Goal: Task Accomplishment & Management: Manage account settings

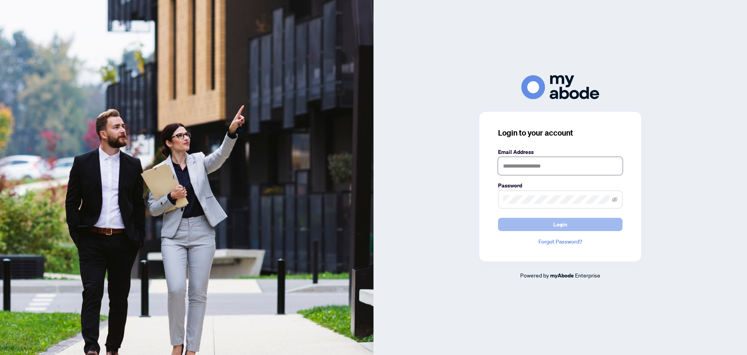
type input "**********"
click at [533, 221] on button "Login" at bounding box center [560, 224] width 125 height 13
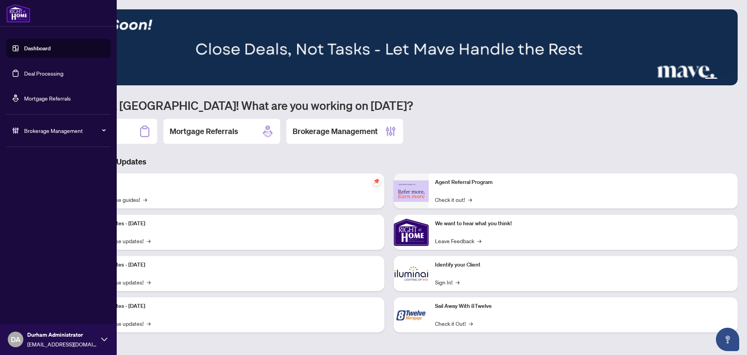
click at [44, 72] on link "Deal Processing" at bounding box center [43, 73] width 39 height 7
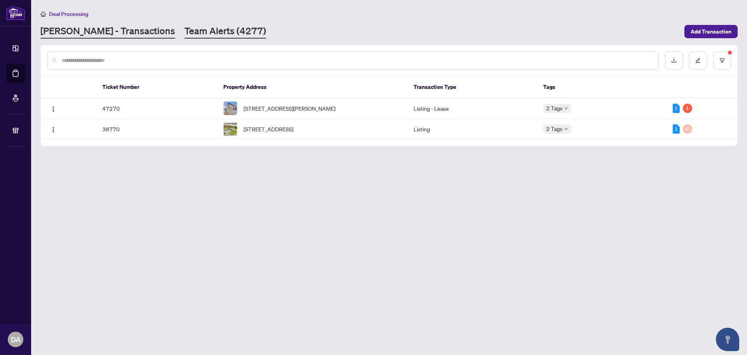
click at [187, 26] on link "Team Alerts (4277)" at bounding box center [225, 32] width 82 height 14
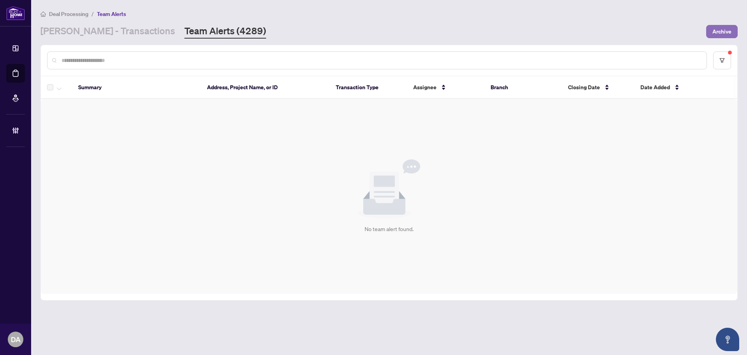
click at [723, 33] on span "Archive" at bounding box center [722, 31] width 19 height 12
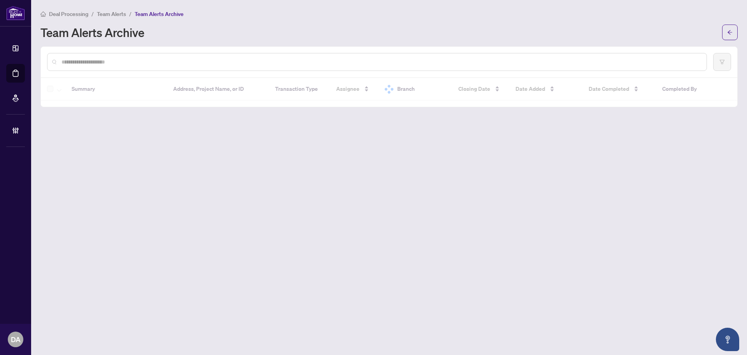
click at [114, 14] on span "Team Alerts" at bounding box center [111, 14] width 29 height 7
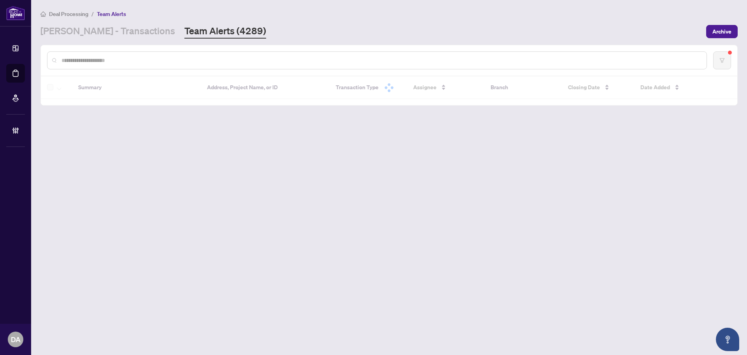
click at [184, 30] on link "Team Alerts (4289)" at bounding box center [225, 32] width 82 height 14
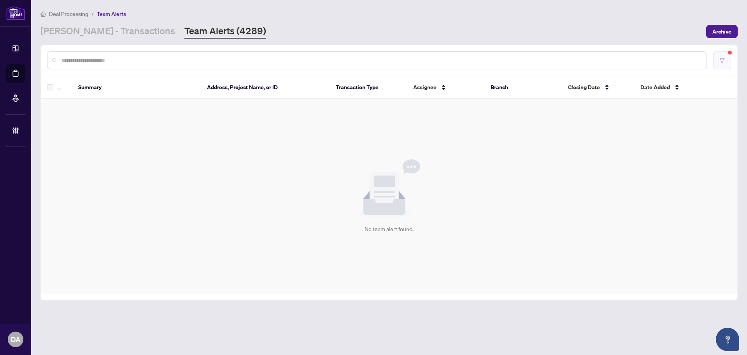
click at [719, 61] on button "button" at bounding box center [722, 60] width 18 height 18
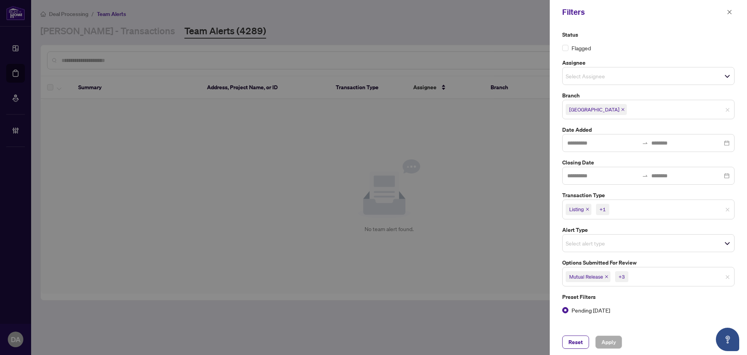
click at [633, 272] on input "search" at bounding box center [657, 276] width 54 height 9
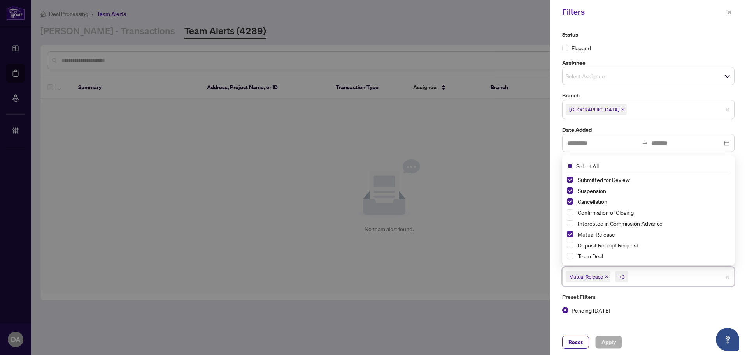
click at [516, 258] on div at bounding box center [373, 177] width 747 height 355
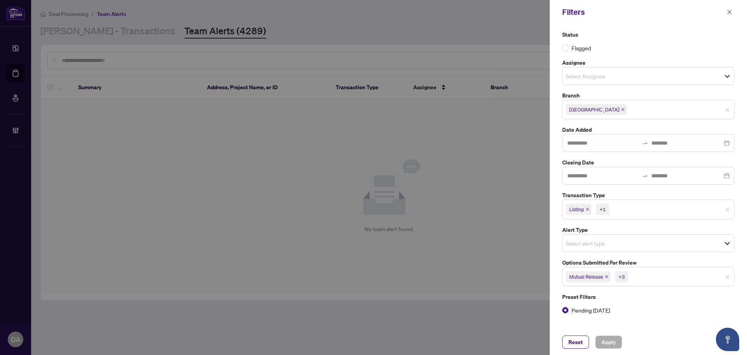
drag, startPoint x: 459, startPoint y: 286, endPoint x: 462, endPoint y: 283, distance: 4.4
click at [459, 285] on div at bounding box center [373, 177] width 747 height 355
click at [730, 12] on icon "close" at bounding box center [729, 11] width 5 height 5
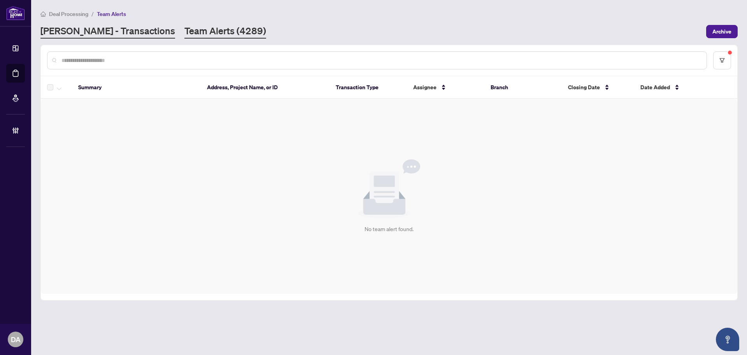
click at [124, 28] on link "[PERSON_NAME] - Transactions" at bounding box center [107, 32] width 135 height 14
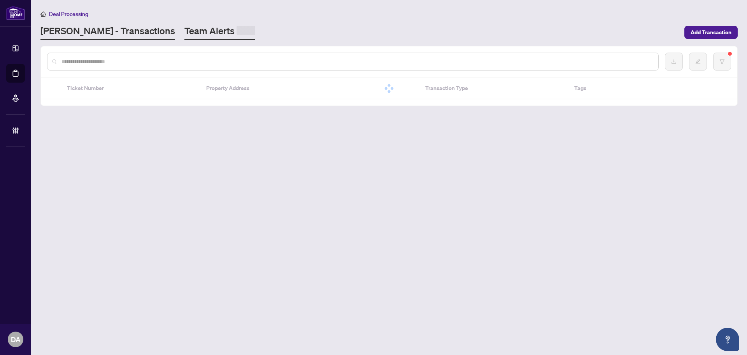
click at [184, 31] on link "Team Alerts" at bounding box center [219, 32] width 71 height 15
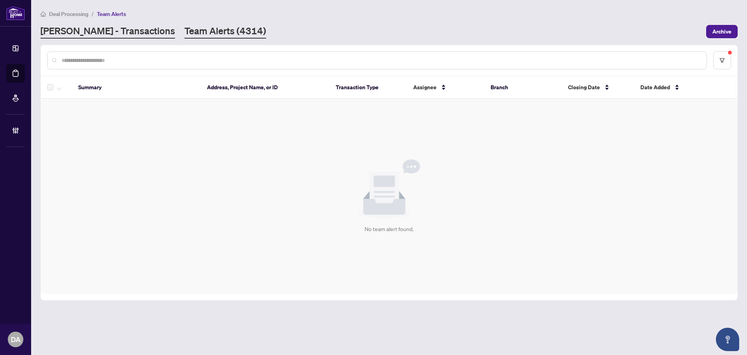
click at [86, 33] on link "[PERSON_NAME] - Transactions" at bounding box center [107, 32] width 135 height 14
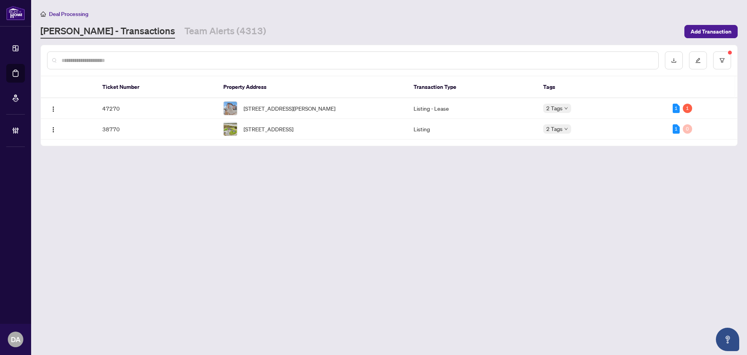
click at [144, 64] on input "text" at bounding box center [356, 60] width 591 height 9
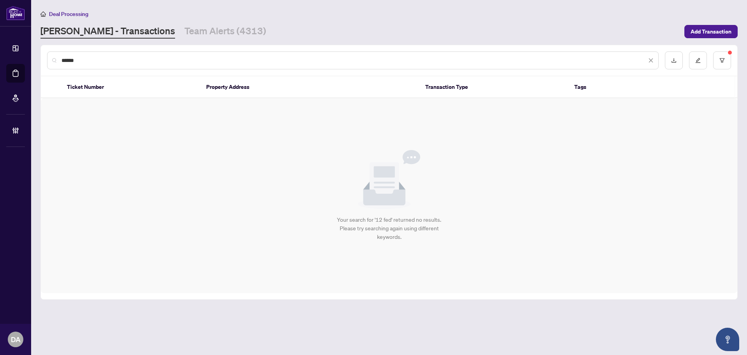
click at [89, 62] on input "******" at bounding box center [353, 60] width 585 height 9
type input "**********"
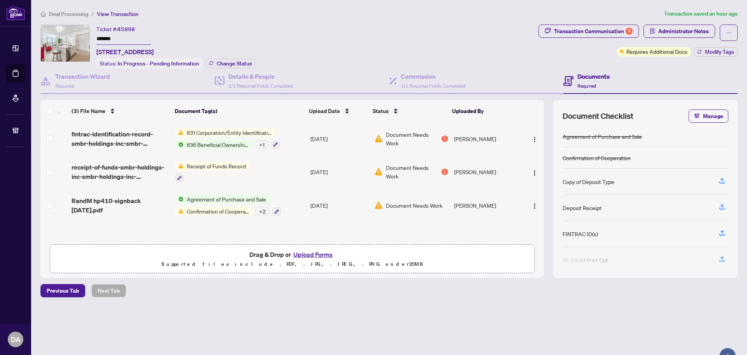
scroll to position [0, 0]
click at [291, 130] on td "631 Corporation/Entity Identification InformationRecord 636 Beneficial Ownershi…" at bounding box center [239, 137] width 135 height 33
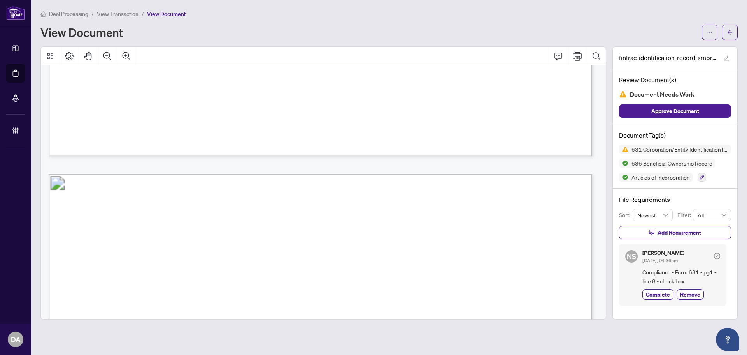
scroll to position [2841, 0]
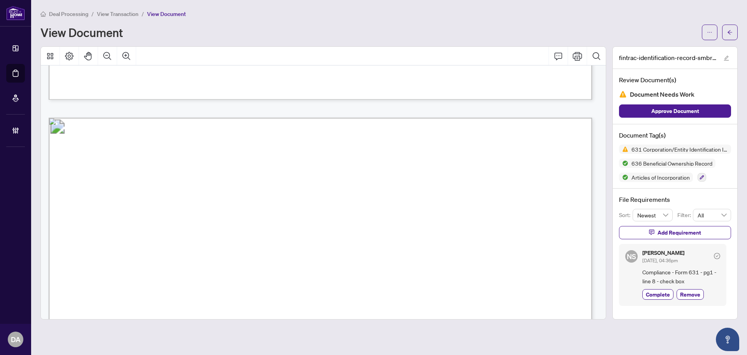
click at [125, 14] on span "View Transaction" at bounding box center [118, 14] width 42 height 7
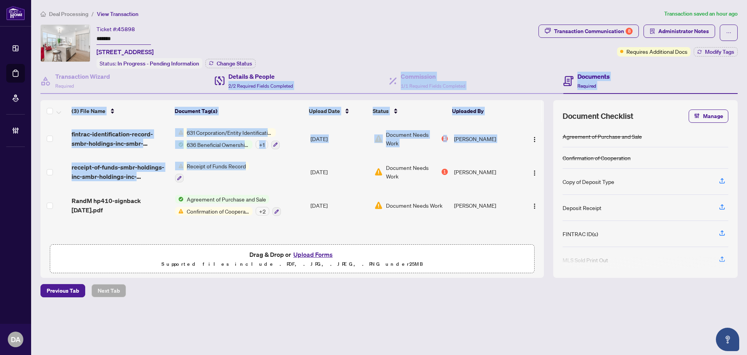
drag, startPoint x: 269, startPoint y: 176, endPoint x: 301, endPoint y: 70, distance: 110.8
click at [301, 70] on div "Transaction Wizard Required Details & People 2/2 Required Fields Completed Comm…" at bounding box center [388, 172] width 697 height 209
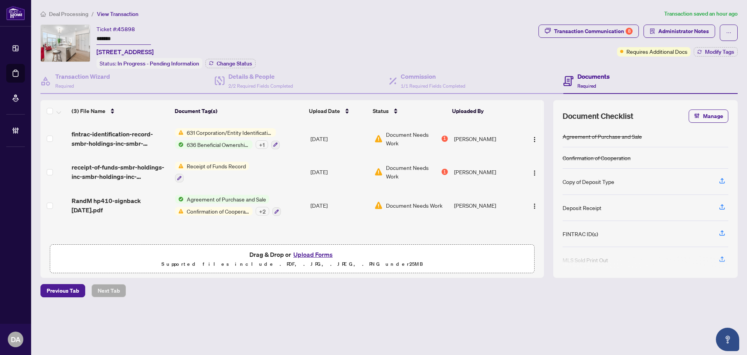
click at [290, 200] on td "Agreement of Purchase and Sale Confirmation of Cooperation + 2" at bounding box center [239, 204] width 135 height 33
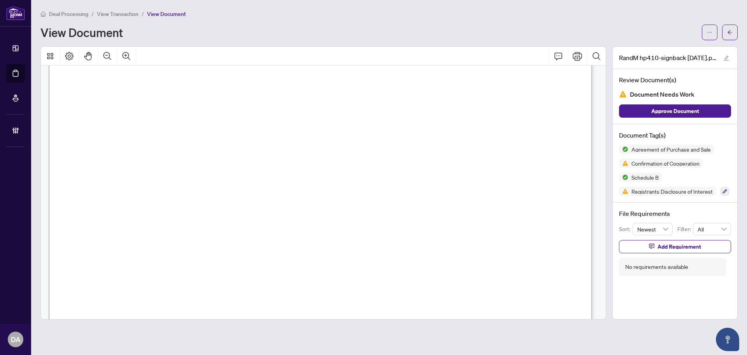
scroll to position [6888, 0]
click at [716, 25] on button "button" at bounding box center [710, 33] width 16 height 16
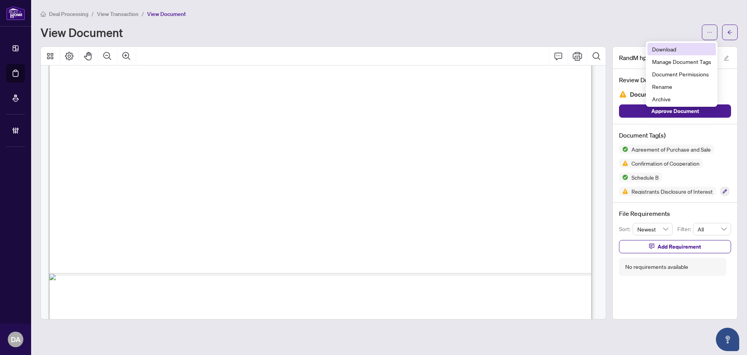
click at [698, 53] on li "Download" at bounding box center [682, 49] width 68 height 12
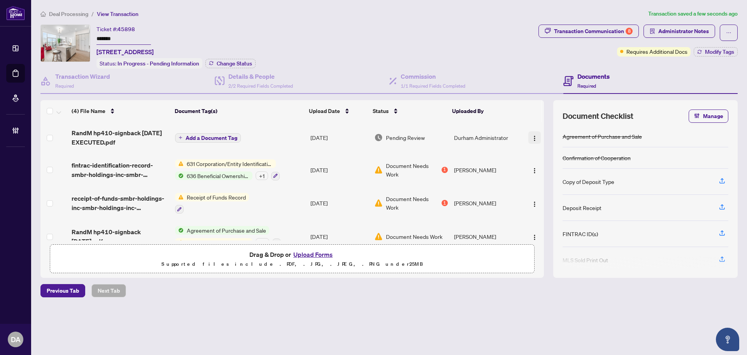
click at [532, 135] on img "button" at bounding box center [535, 138] width 6 height 6
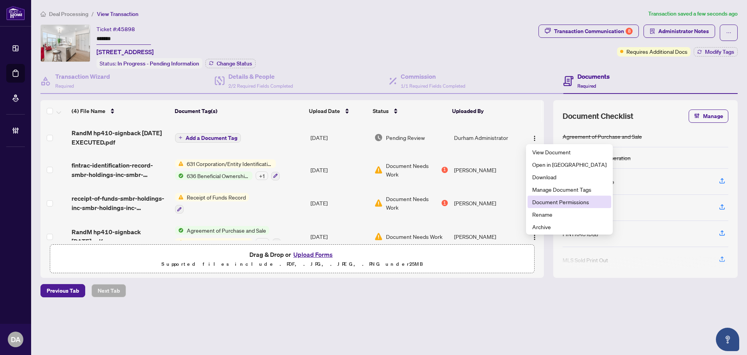
click at [540, 200] on span "Document Permissions" at bounding box center [569, 201] width 74 height 9
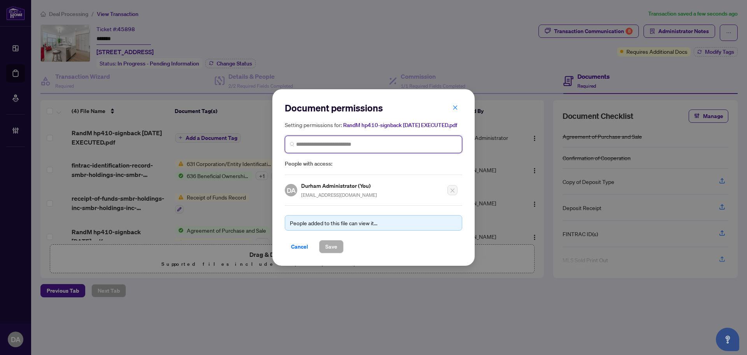
click at [334, 142] on input "search" at bounding box center [376, 144] width 161 height 8
type input "*"
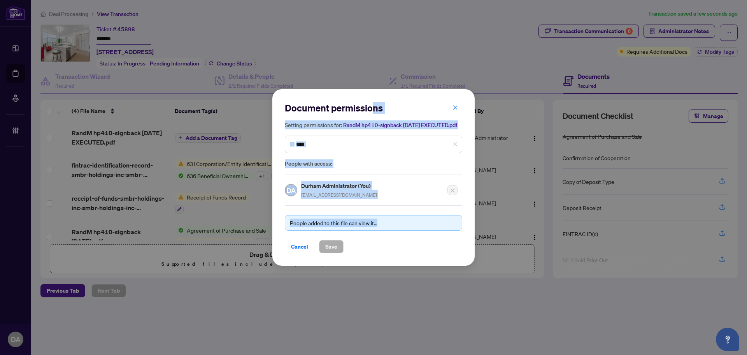
drag, startPoint x: 374, startPoint y: 105, endPoint x: 506, endPoint y: 156, distance: 141.1
click at [506, 156] on div "Document permissions Setting permissions for: RandM hp410-signback [DATE] EXECU…" at bounding box center [373, 177] width 747 height 355
click at [376, 104] on h2 "Document permissions" at bounding box center [373, 108] width 177 height 12
click at [462, 106] on button "button" at bounding box center [456, 107] width 16 height 13
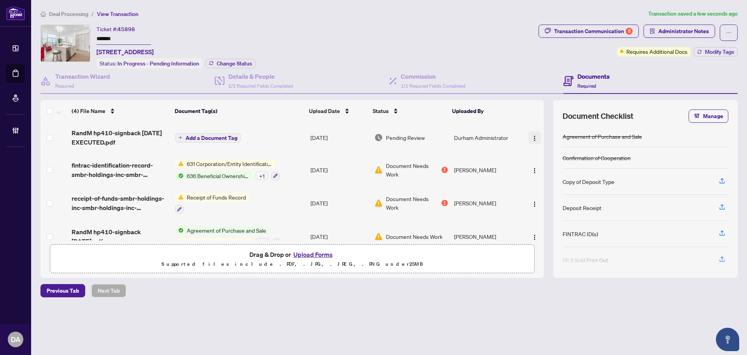
click at [532, 136] on img "button" at bounding box center [535, 138] width 6 height 6
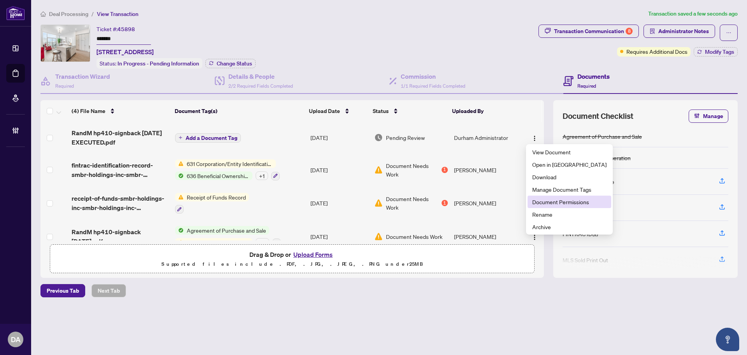
click at [553, 200] on span "Document Permissions" at bounding box center [569, 201] width 74 height 9
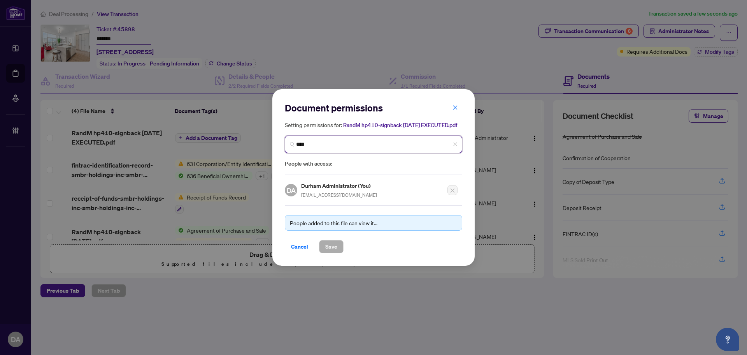
click at [371, 140] on input "****" at bounding box center [376, 144] width 161 height 8
type input "*******"
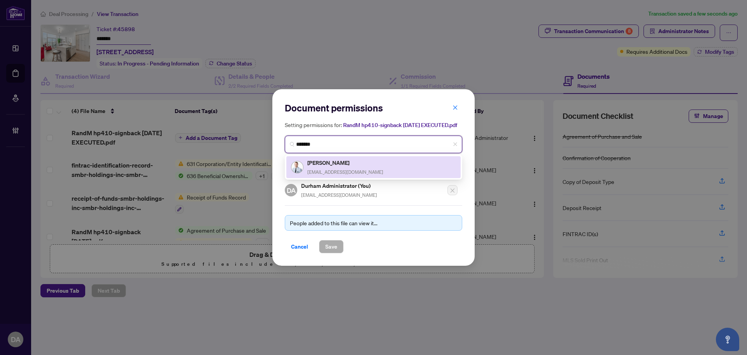
click at [381, 171] on div "[PERSON_NAME] [EMAIL_ADDRESS][DOMAIN_NAME]" at bounding box center [373, 167] width 165 height 18
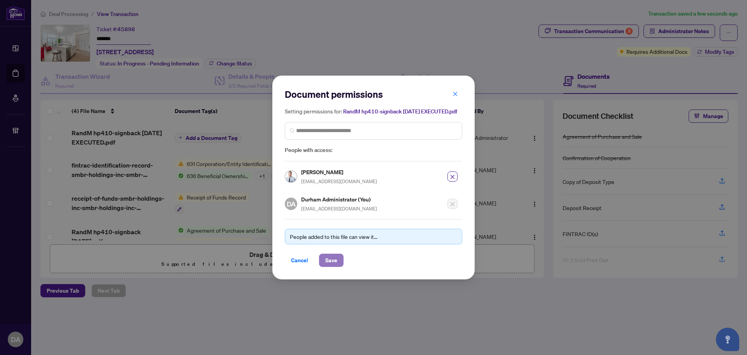
click at [340, 258] on button "Save" at bounding box center [331, 259] width 25 height 13
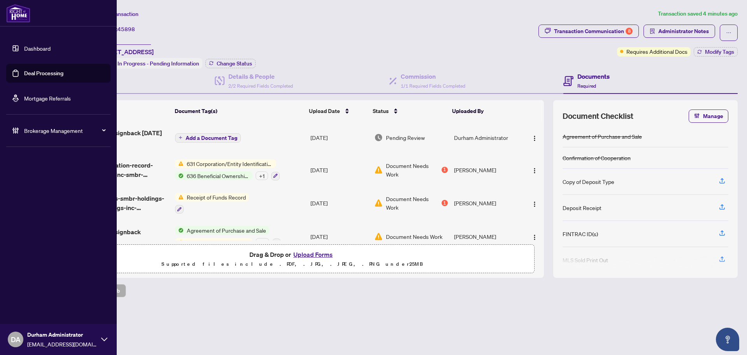
click at [24, 51] on link "Dashboard" at bounding box center [37, 48] width 26 height 7
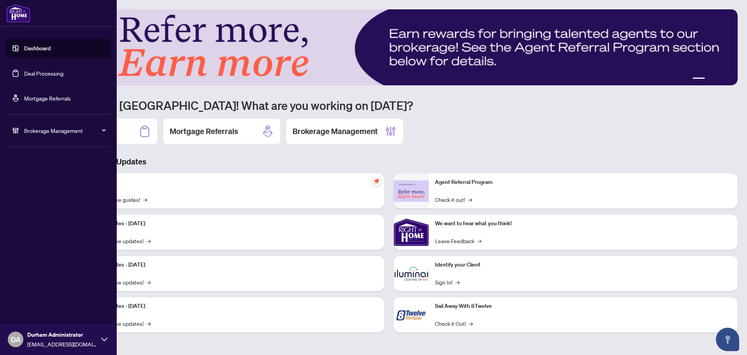
drag, startPoint x: 19, startPoint y: 72, endPoint x: 30, endPoint y: 72, distance: 11.7
click at [24, 72] on link "Deal Processing" at bounding box center [43, 73] width 39 height 7
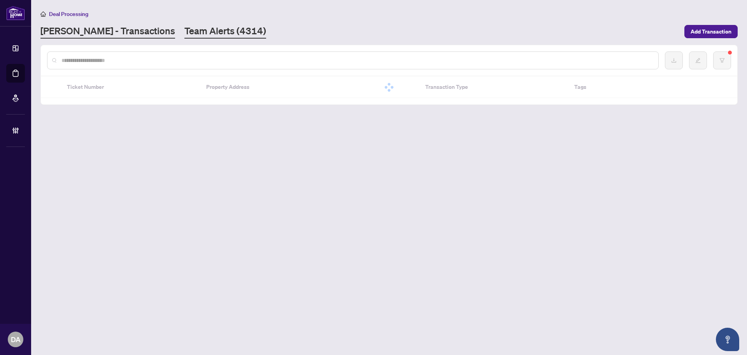
click at [184, 25] on link "Team Alerts (4314)" at bounding box center [225, 32] width 82 height 14
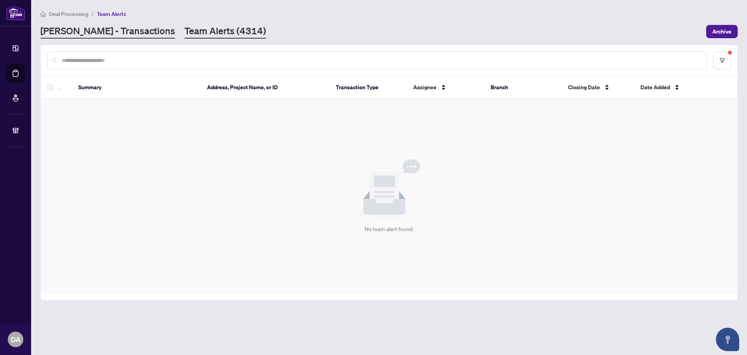
click at [107, 34] on link "[PERSON_NAME] - Transactions" at bounding box center [107, 32] width 135 height 14
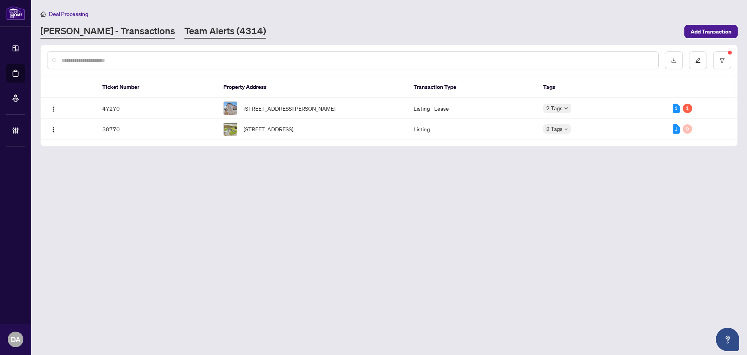
click at [184, 26] on link "Team Alerts (4314)" at bounding box center [225, 32] width 82 height 14
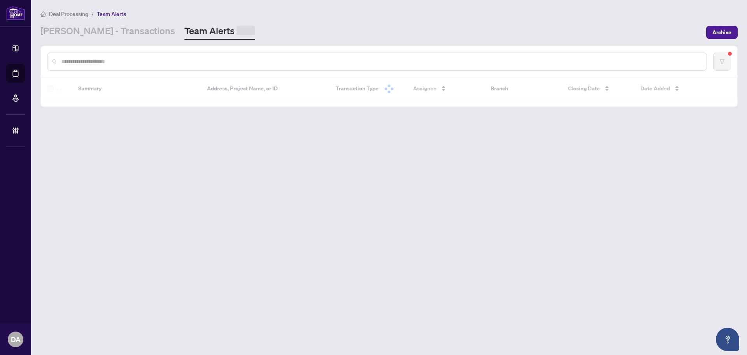
click at [109, 23] on div "Deal Processing / Team Alerts [PERSON_NAME] - Transactions Team Alerts Archive" at bounding box center [388, 24] width 697 height 30
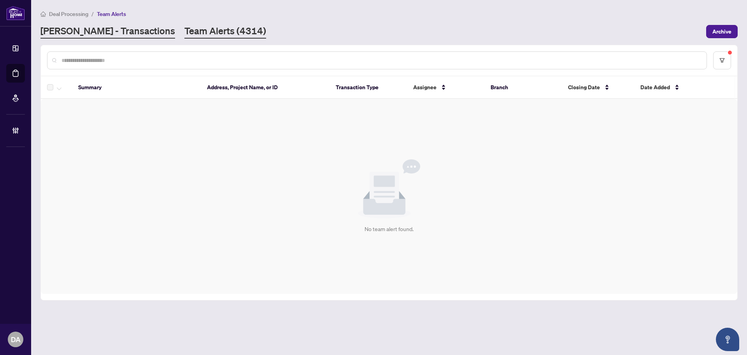
click at [107, 28] on link "[PERSON_NAME] - Transactions" at bounding box center [107, 32] width 135 height 14
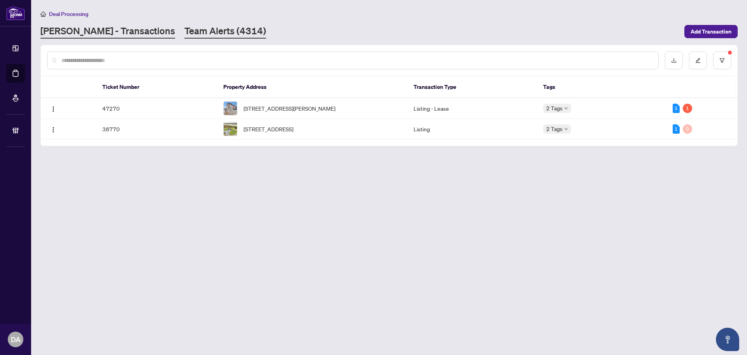
click at [184, 33] on link "Team Alerts (4314)" at bounding box center [225, 32] width 82 height 14
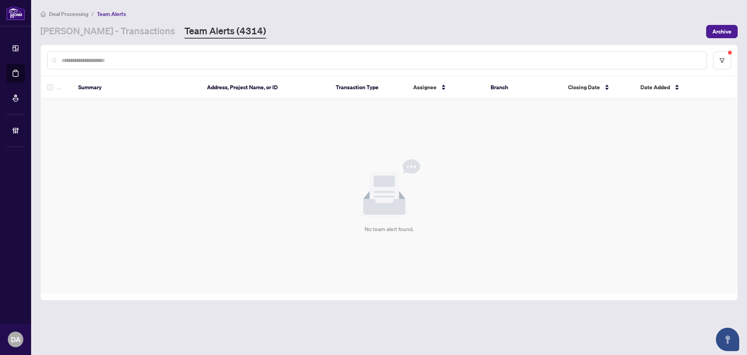
drag, startPoint x: 223, startPoint y: 56, endPoint x: 196, endPoint y: 83, distance: 37.7
click at [196, 83] on div "Summary Address, Project Name, or ID Transaction Type Assignee Branch Closing D…" at bounding box center [389, 172] width 697 height 254
drag, startPoint x: 216, startPoint y: 89, endPoint x: 91, endPoint y: 89, distance: 124.5
click at [106, 88] on tr "Summary Address, Project Name, or ID Transaction Type Assignee Branch Closing D…" at bounding box center [390, 87] width 699 height 23
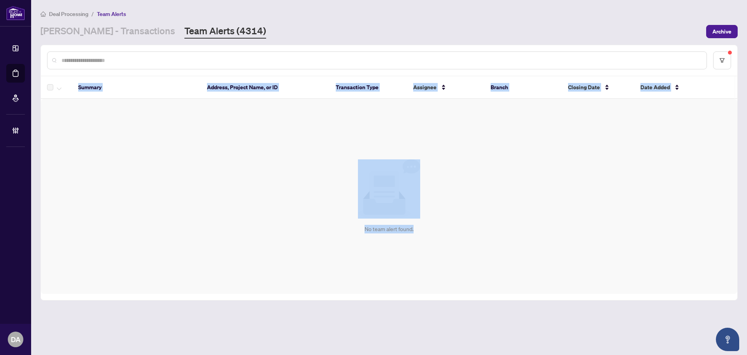
drag, startPoint x: 68, startPoint y: 85, endPoint x: 441, endPoint y: 244, distance: 405.5
click at [441, 244] on div "Summary Address, Project Name, or ID Transaction Type Assignee Branch Closing D…" at bounding box center [389, 184] width 697 height 217
click at [434, 246] on div "No team alert found." at bounding box center [389, 196] width 697 height 195
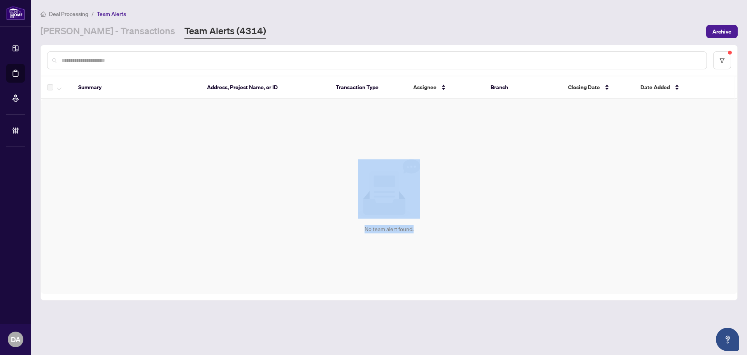
drag, startPoint x: 417, startPoint y: 233, endPoint x: 184, endPoint y: 161, distance: 244.0
click at [184, 153] on div "No team alert found." at bounding box center [389, 196] width 697 height 195
click at [184, 161] on div "No team alert found." at bounding box center [389, 196] width 697 height 195
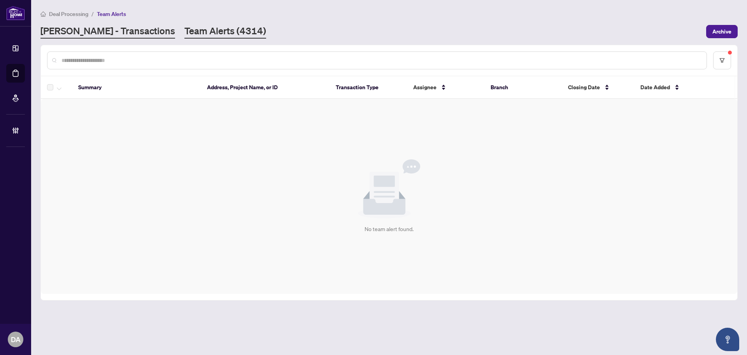
click at [109, 36] on link "[PERSON_NAME] - Transactions" at bounding box center [107, 32] width 135 height 14
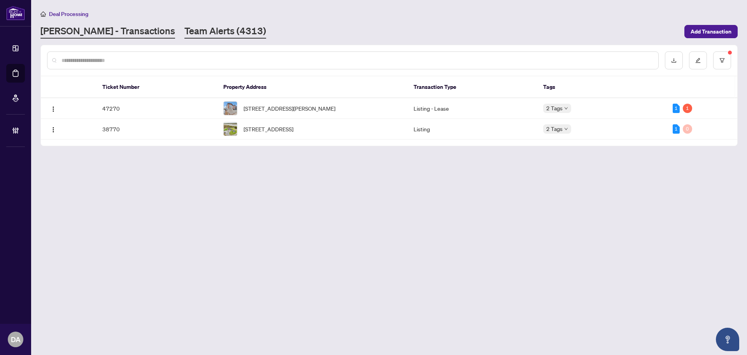
click at [190, 29] on link "Team Alerts (4313)" at bounding box center [225, 32] width 82 height 14
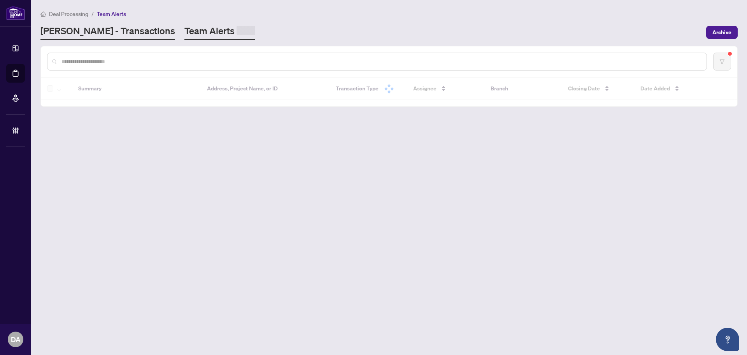
click at [98, 30] on link "[PERSON_NAME] - Transactions" at bounding box center [107, 32] width 135 height 15
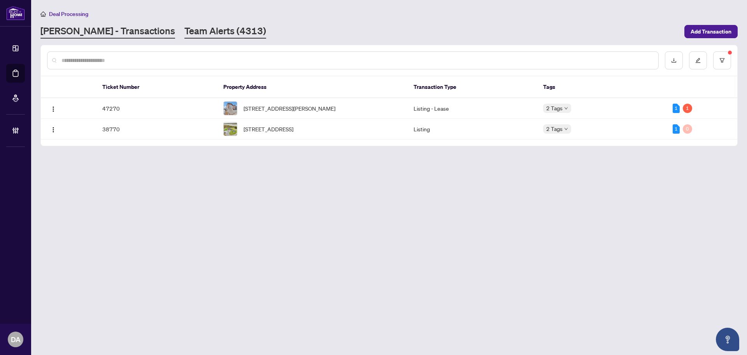
click at [184, 31] on link "Team Alerts (4313)" at bounding box center [225, 32] width 82 height 14
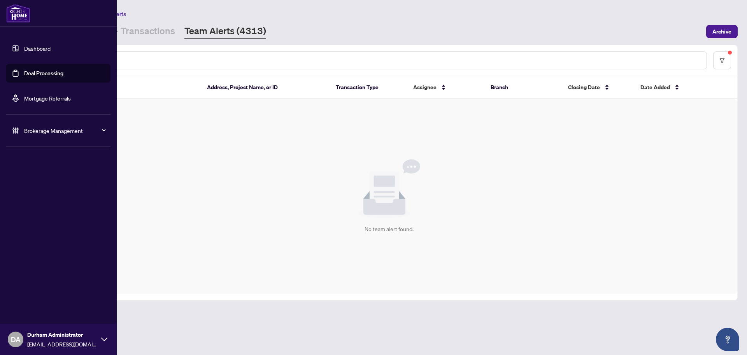
drag, startPoint x: 18, startPoint y: 47, endPoint x: 65, endPoint y: 49, distance: 47.9
click at [24, 47] on link "Dashboard" at bounding box center [37, 48] width 26 height 7
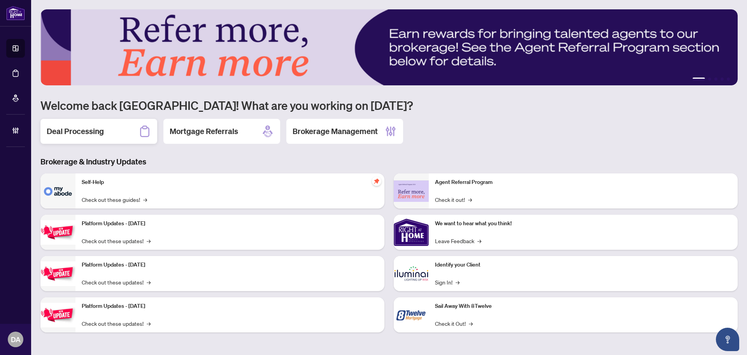
click at [121, 130] on div "Deal Processing" at bounding box center [98, 131] width 117 height 25
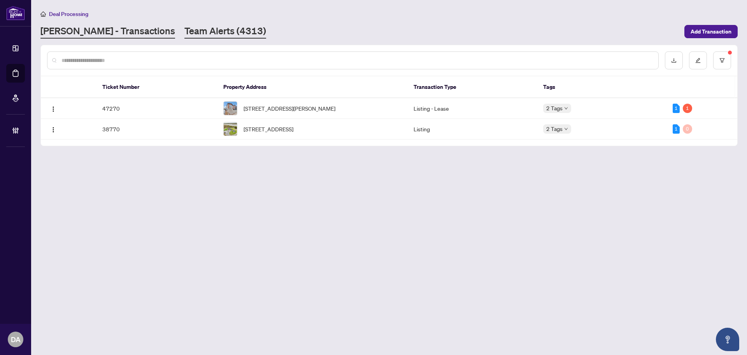
click at [184, 36] on link "Team Alerts (4313)" at bounding box center [225, 32] width 82 height 14
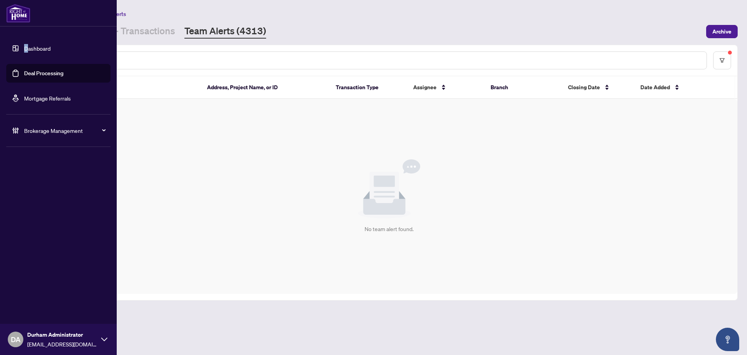
click at [26, 35] on li "Dashboard Deal Processing Mortgage Referrals" at bounding box center [58, 73] width 104 height 81
click at [31, 45] on link "Dashboard" at bounding box center [37, 48] width 26 height 7
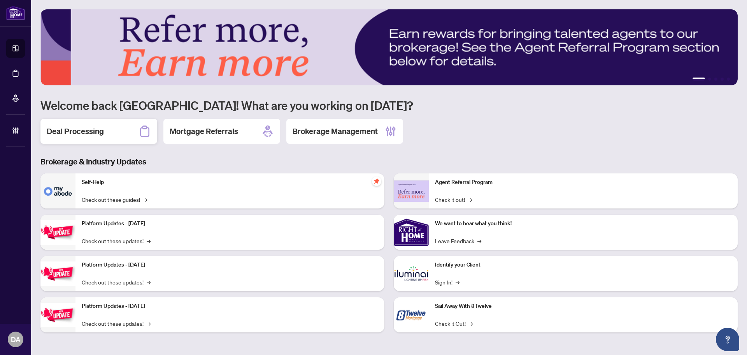
click at [113, 143] on div "Deal Processing" at bounding box center [98, 131] width 117 height 25
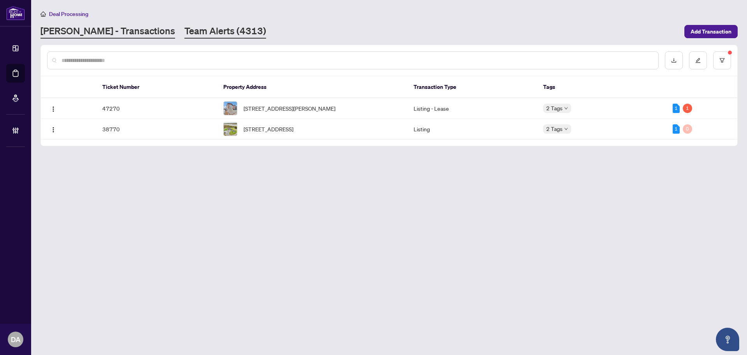
click at [193, 26] on link "Team Alerts (4313)" at bounding box center [225, 32] width 82 height 14
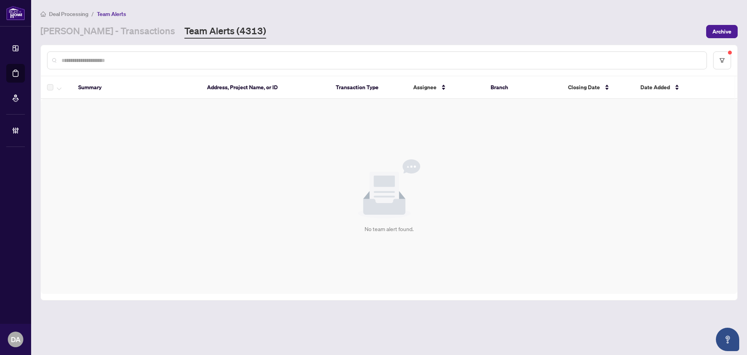
click at [122, 57] on input "text" at bounding box center [380, 60] width 639 height 9
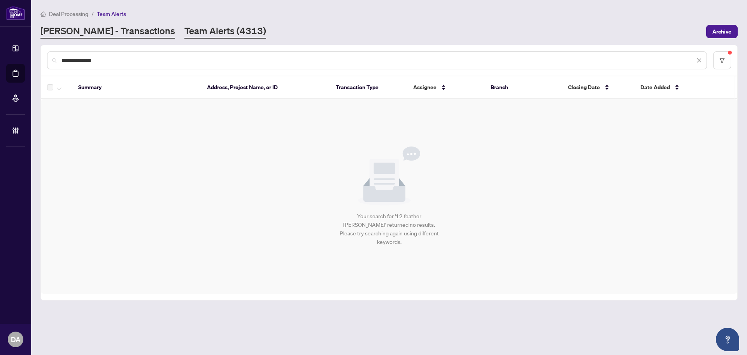
type input "**********"
click at [107, 32] on link "[PERSON_NAME] - Transactions" at bounding box center [107, 32] width 135 height 14
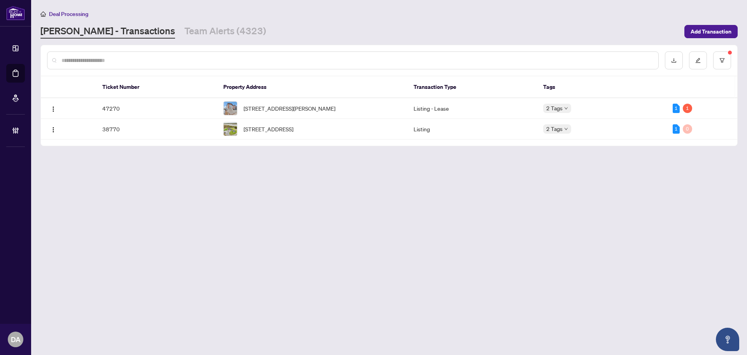
click at [229, 65] on div at bounding box center [353, 60] width 612 height 18
click at [215, 56] on input "text" at bounding box center [356, 60] width 591 height 9
click at [722, 61] on icon "filter" at bounding box center [722, 60] width 5 height 5
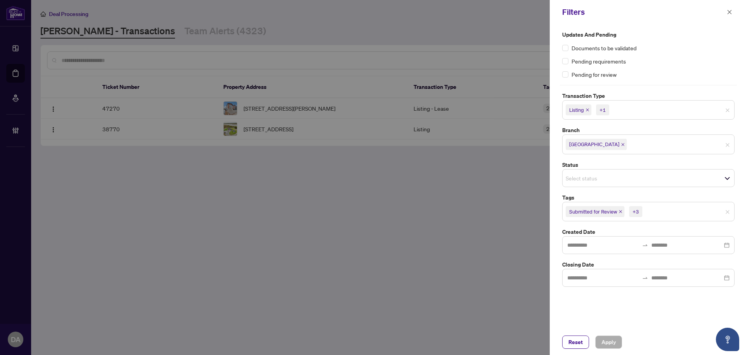
click at [621, 210] on icon "close" at bounding box center [621, 211] width 4 height 4
click at [621, 211] on span "Cancellation Requested" at bounding box center [595, 211] width 53 height 8
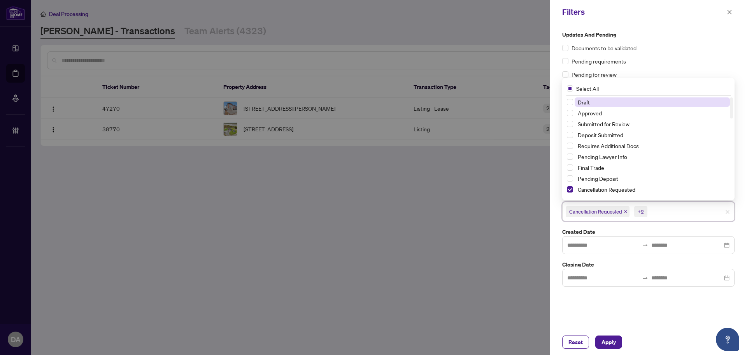
click at [626, 213] on icon "close" at bounding box center [626, 211] width 4 height 4
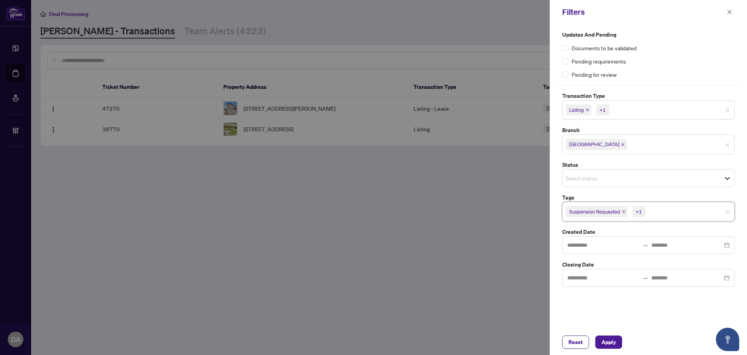
click at [627, 212] on span "Suspension Requested" at bounding box center [597, 211] width 62 height 11
click at [624, 210] on icon "close" at bounding box center [624, 211] width 4 height 4
click at [607, 210] on icon "close" at bounding box center [607, 211] width 4 height 4
click at [586, 109] on span "Listing" at bounding box center [579, 109] width 26 height 11
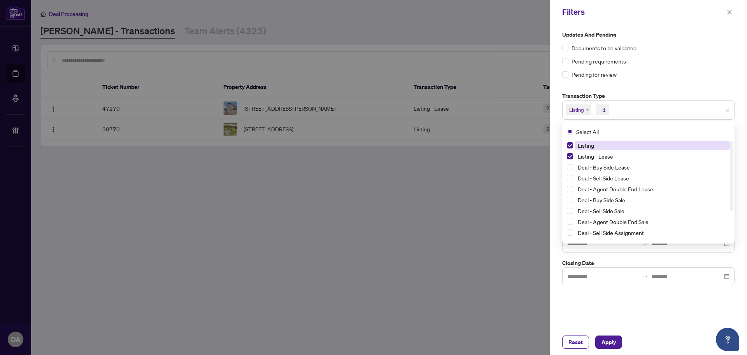
click at [587, 109] on icon "close" at bounding box center [588, 110] width 4 height 4
click at [607, 111] on icon "close" at bounding box center [605, 110] width 4 height 4
drag, startPoint x: 507, startPoint y: 156, endPoint x: 512, endPoint y: 157, distance: 4.3
click at [512, 157] on div at bounding box center [373, 177] width 747 height 355
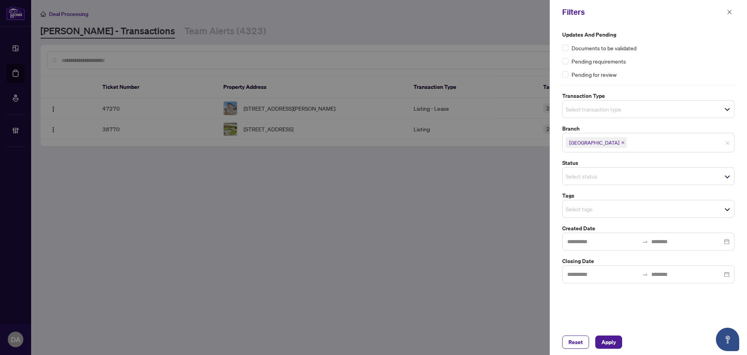
click at [621, 142] on icon "close" at bounding box center [622, 142] width 3 height 3
drag, startPoint x: 248, startPoint y: 153, endPoint x: 250, endPoint y: 158, distance: 5.3
click at [249, 158] on div at bounding box center [373, 177] width 747 height 355
click at [623, 346] on div "Reset Apply" at bounding box center [648, 341] width 172 height 13
click at [615, 343] on span "Apply" at bounding box center [609, 341] width 14 height 12
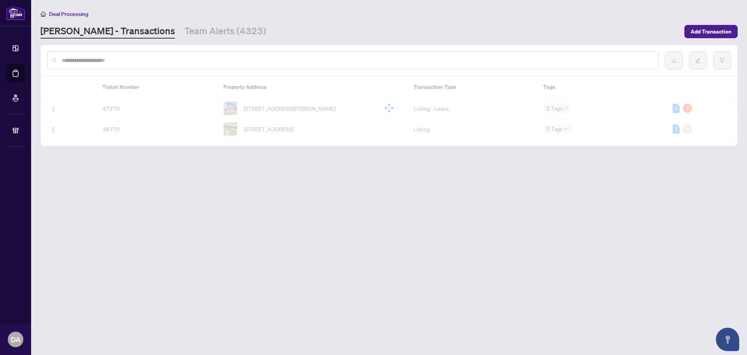
click at [433, 54] on div at bounding box center [353, 60] width 612 height 18
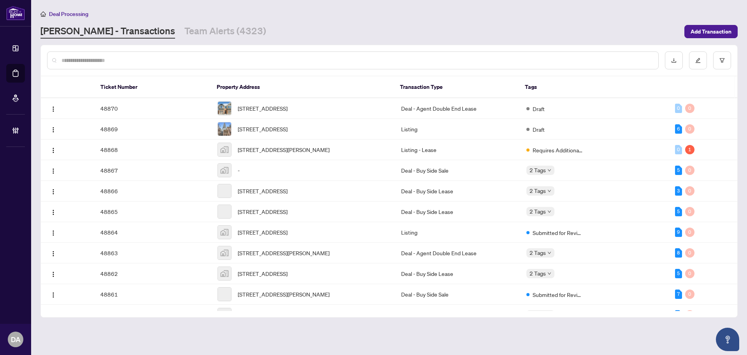
click at [435, 60] on input "text" at bounding box center [356, 60] width 591 height 9
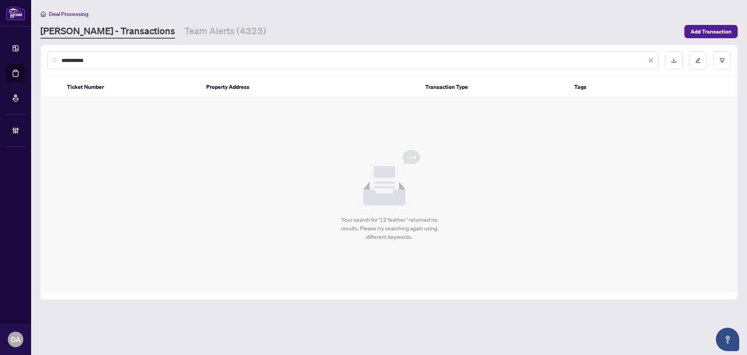
type input "**********"
